Goal: Information Seeking & Learning: Learn about a topic

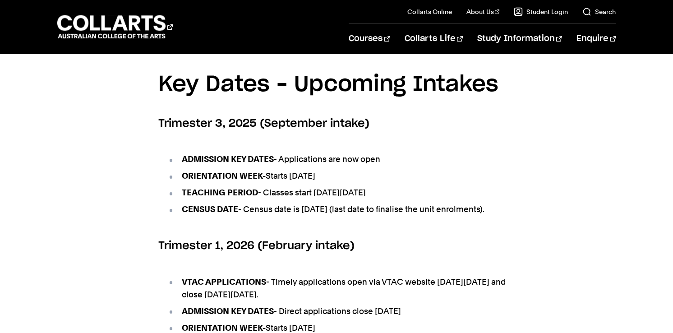
scroll to position [346, 0]
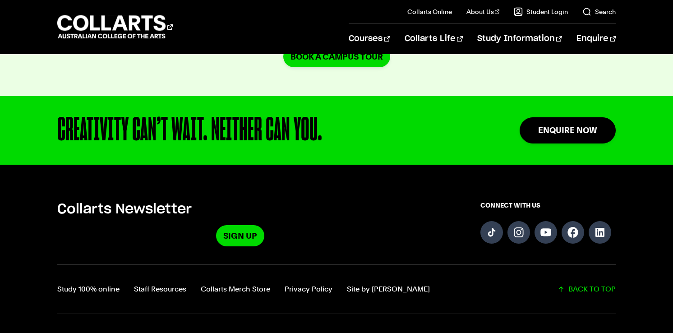
scroll to position [939, 0]
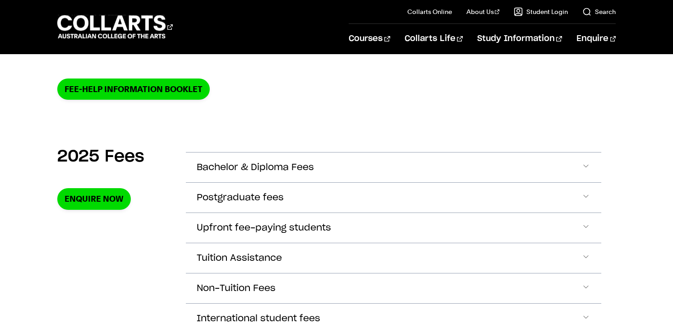
scroll to position [268, 0]
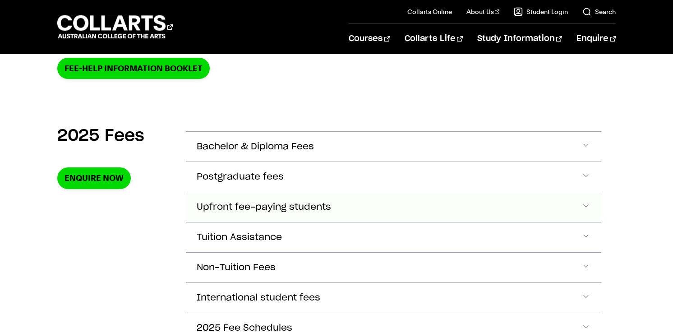
click at [282, 202] on span "Upfront fee-paying students" at bounding box center [264, 207] width 134 height 10
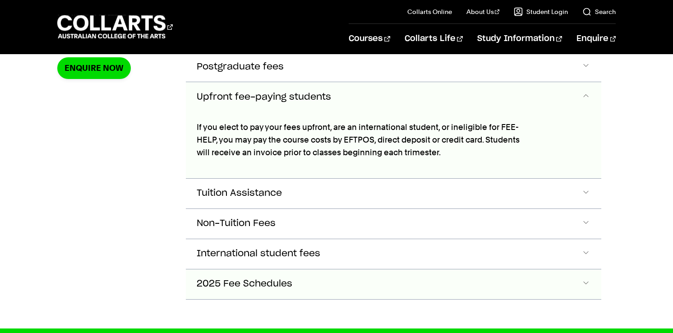
scroll to position [378, 0]
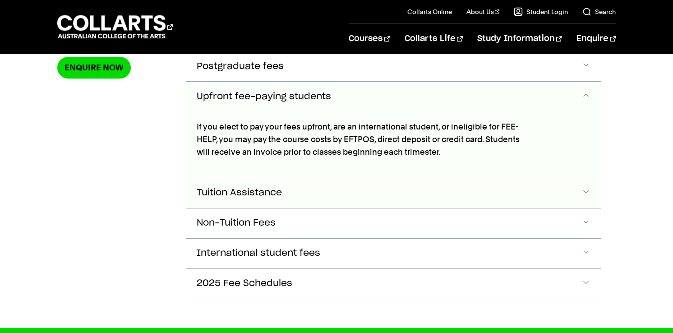
click at [438, 189] on button "Tuition Assistance" at bounding box center [393, 193] width 415 height 30
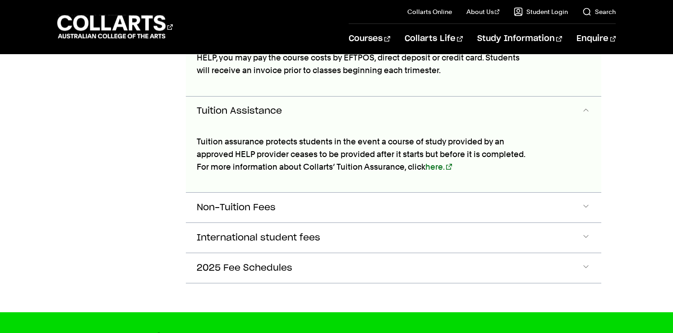
scroll to position [475, 0]
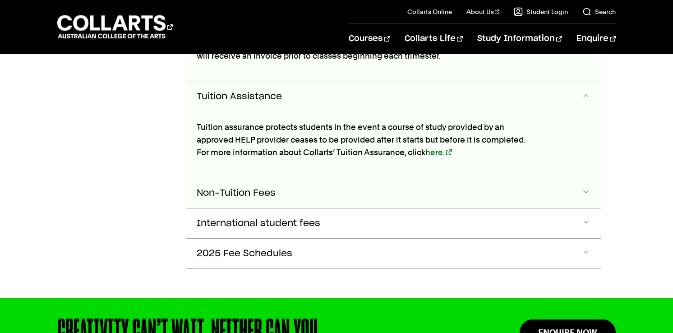
click at [357, 193] on button "Non-Tuition Fees" at bounding box center [393, 193] width 415 height 30
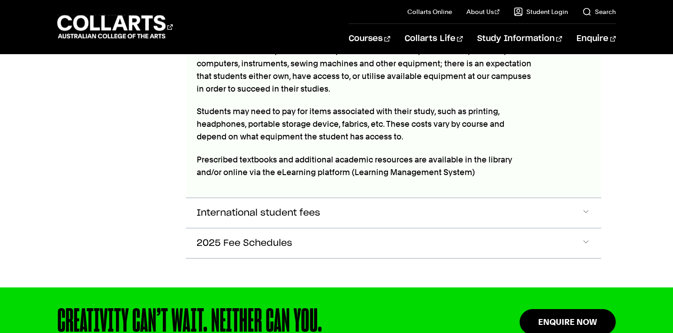
scroll to position [716, 0]
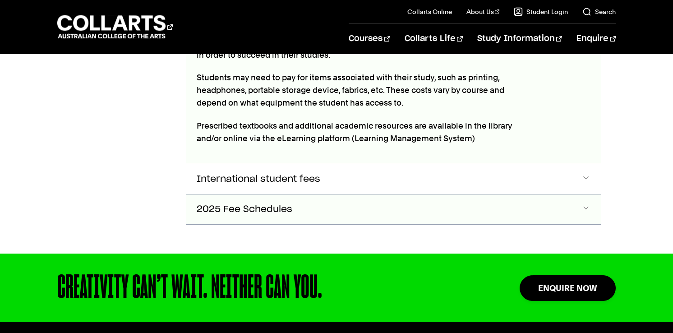
click at [494, 208] on button "2025 Fee Schedules" at bounding box center [393, 209] width 415 height 30
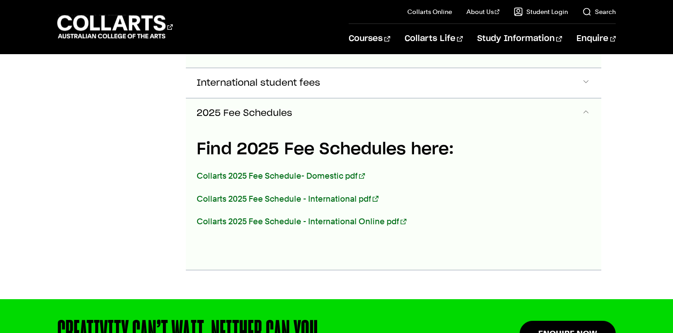
scroll to position [816, 0]
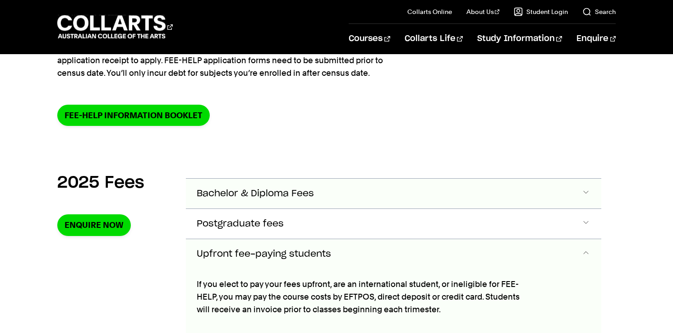
click at [310, 200] on button "Bachelor & Diploma Fees" at bounding box center [393, 194] width 415 height 30
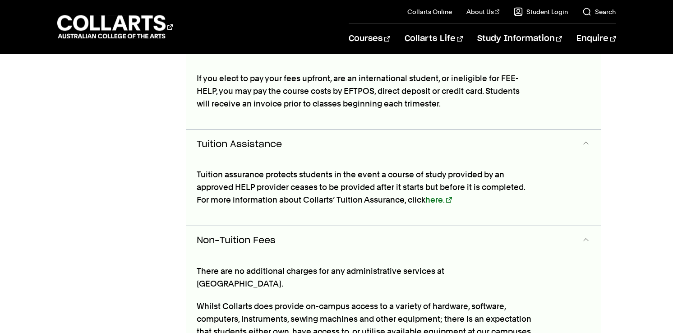
scroll to position [859, 0]
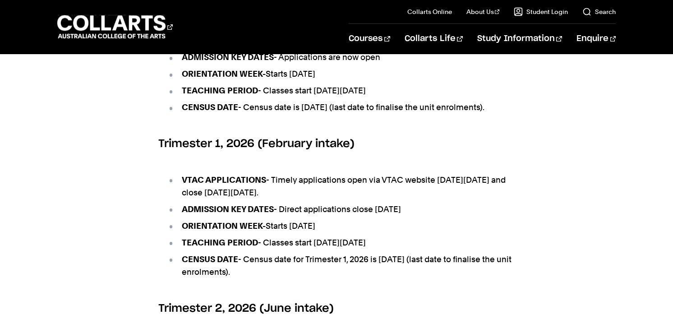
scroll to position [434, 0]
